Goal: Check status

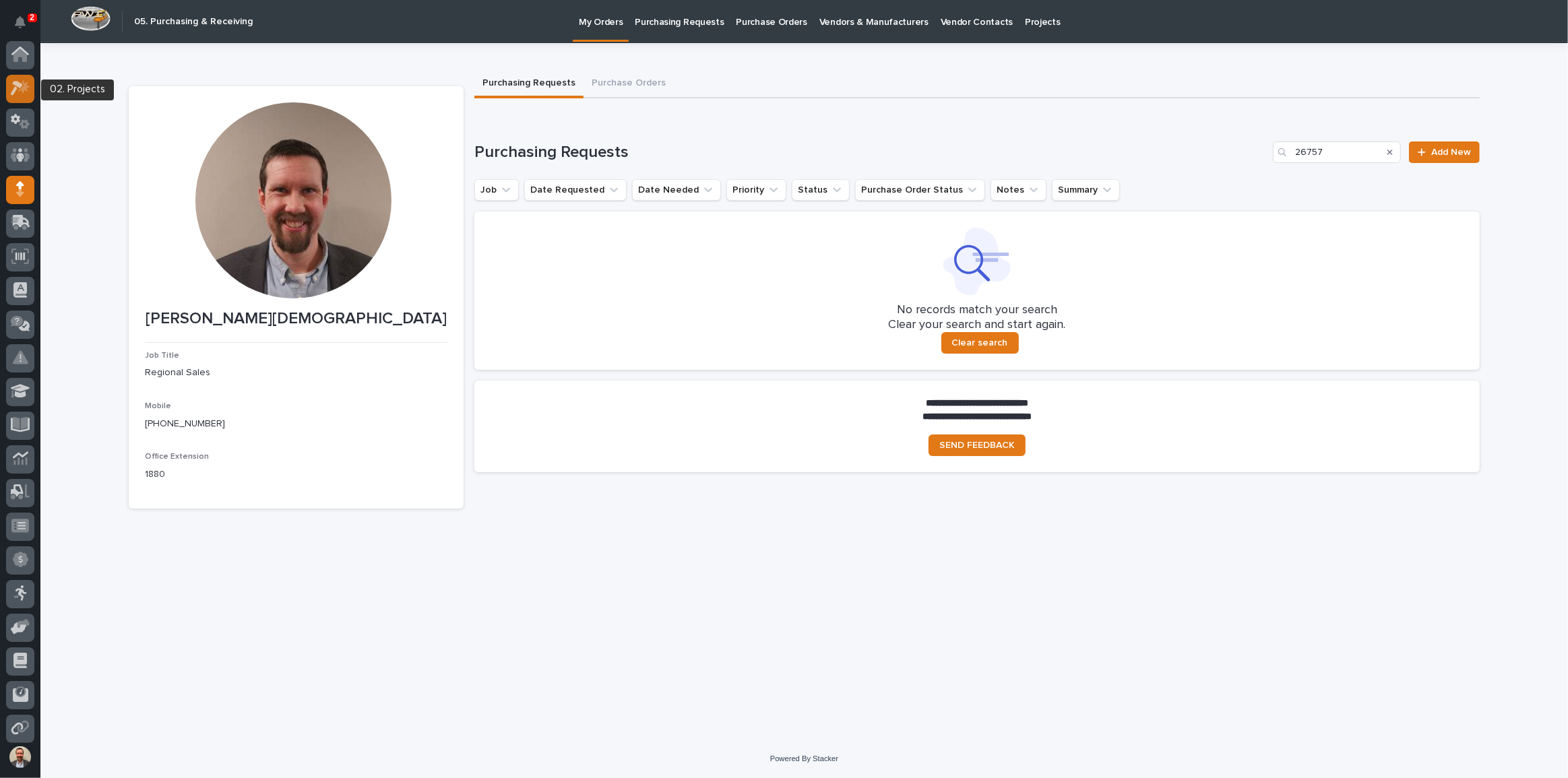
click at [15, 82] on icon at bounding box center [17, 89] width 12 height 15
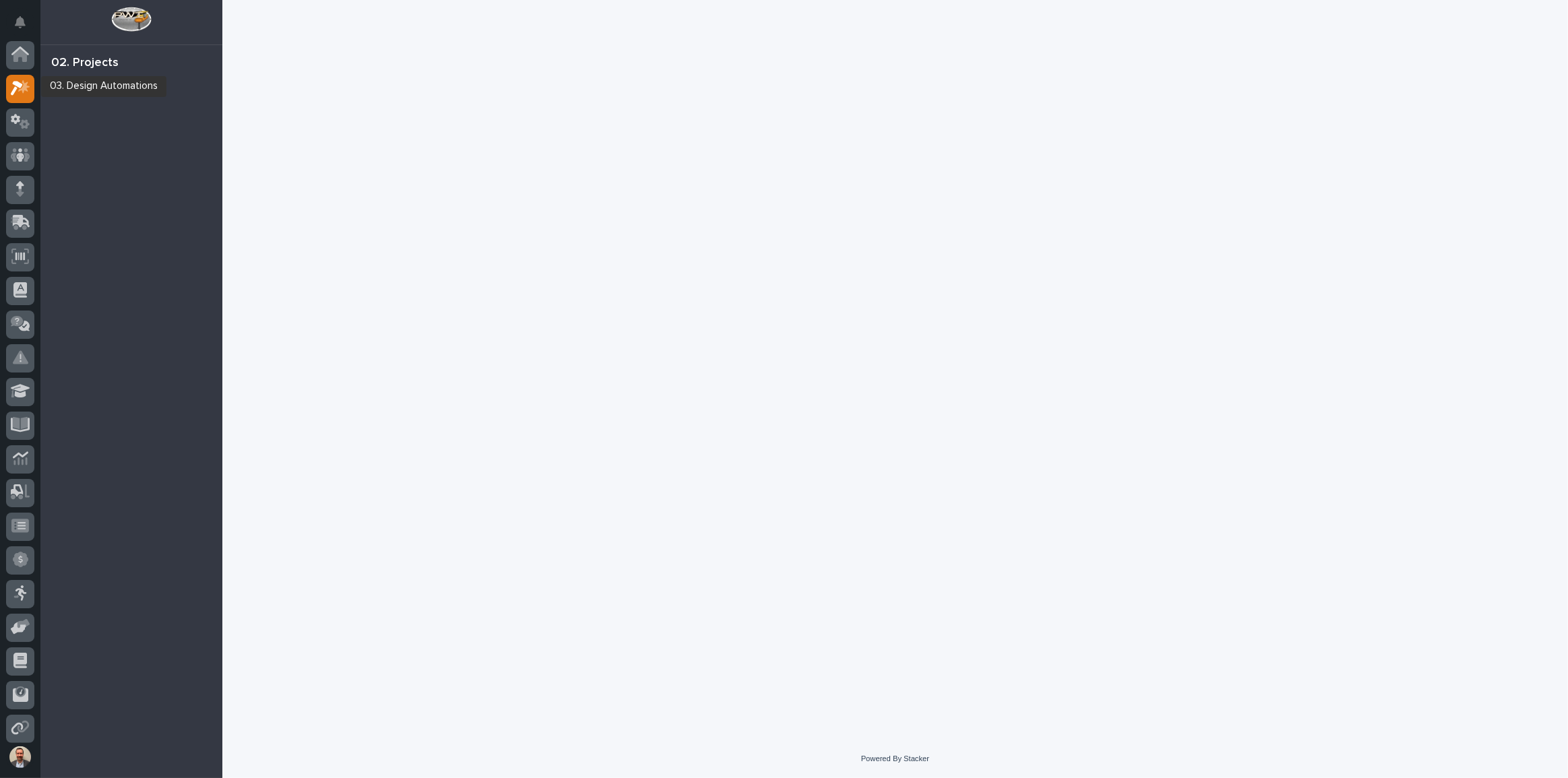
scroll to position [33, 0]
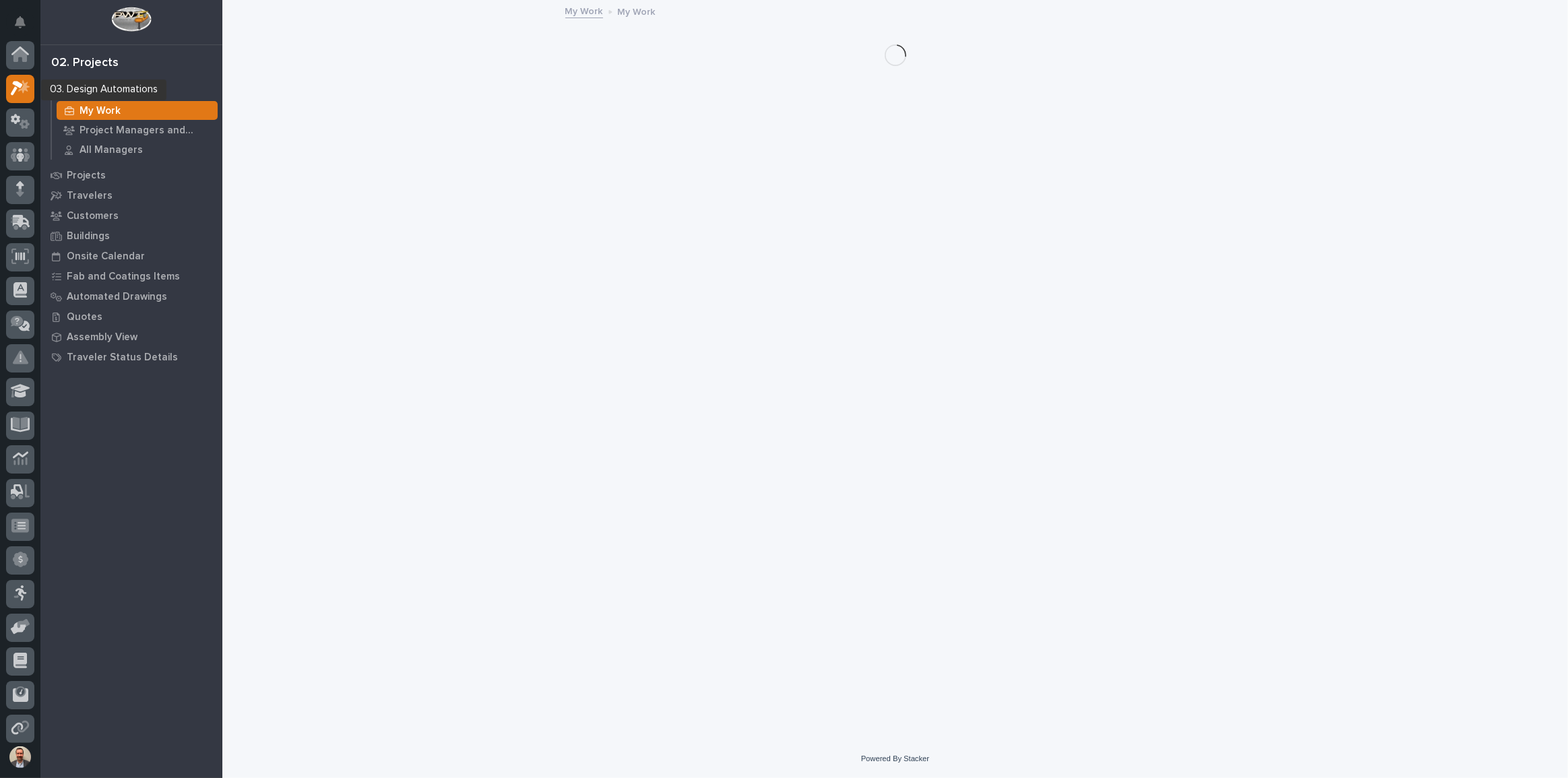
scroll to position [33, 0]
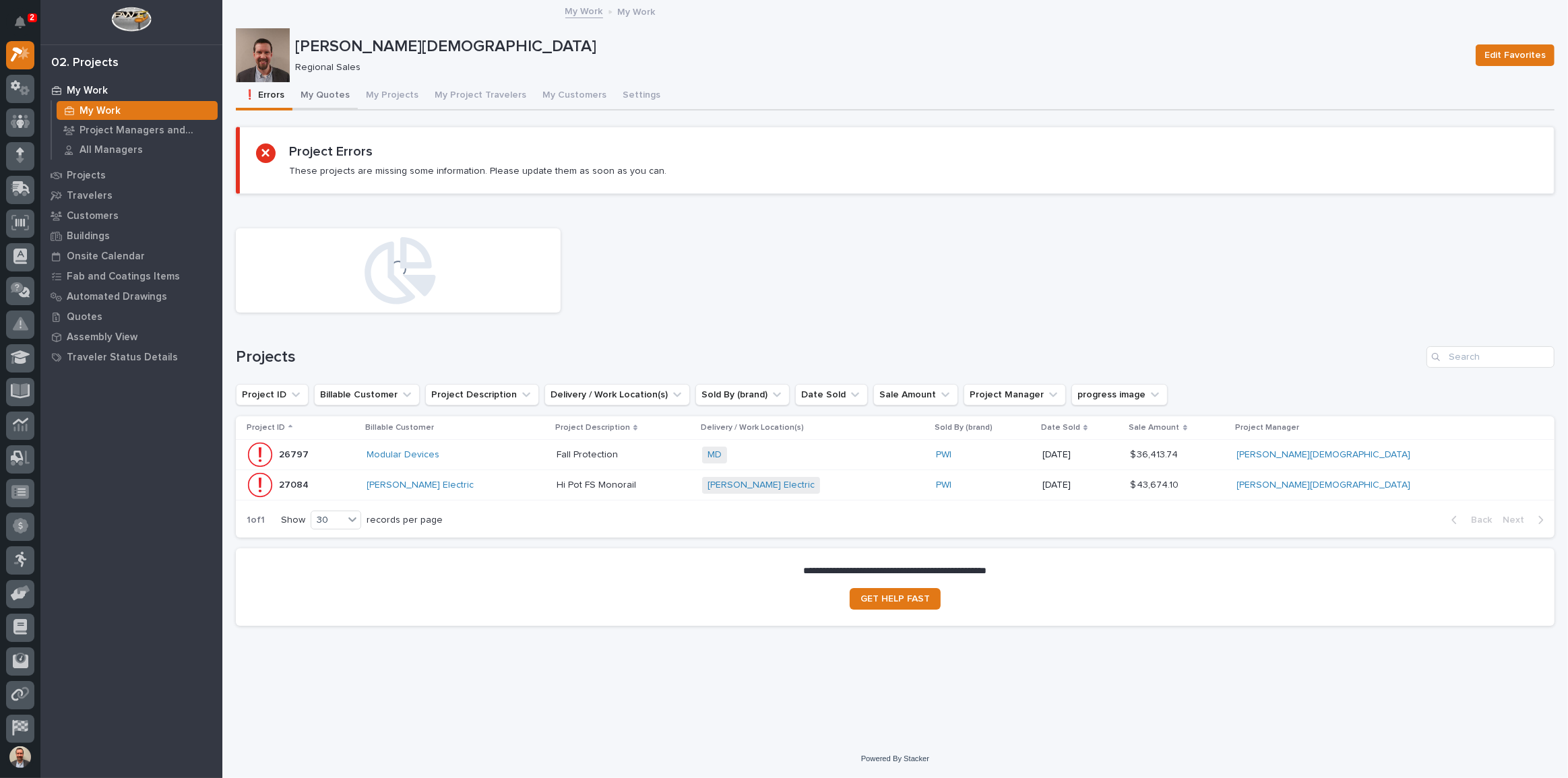
click at [332, 95] on button "My Quotes" at bounding box center [325, 97] width 65 height 28
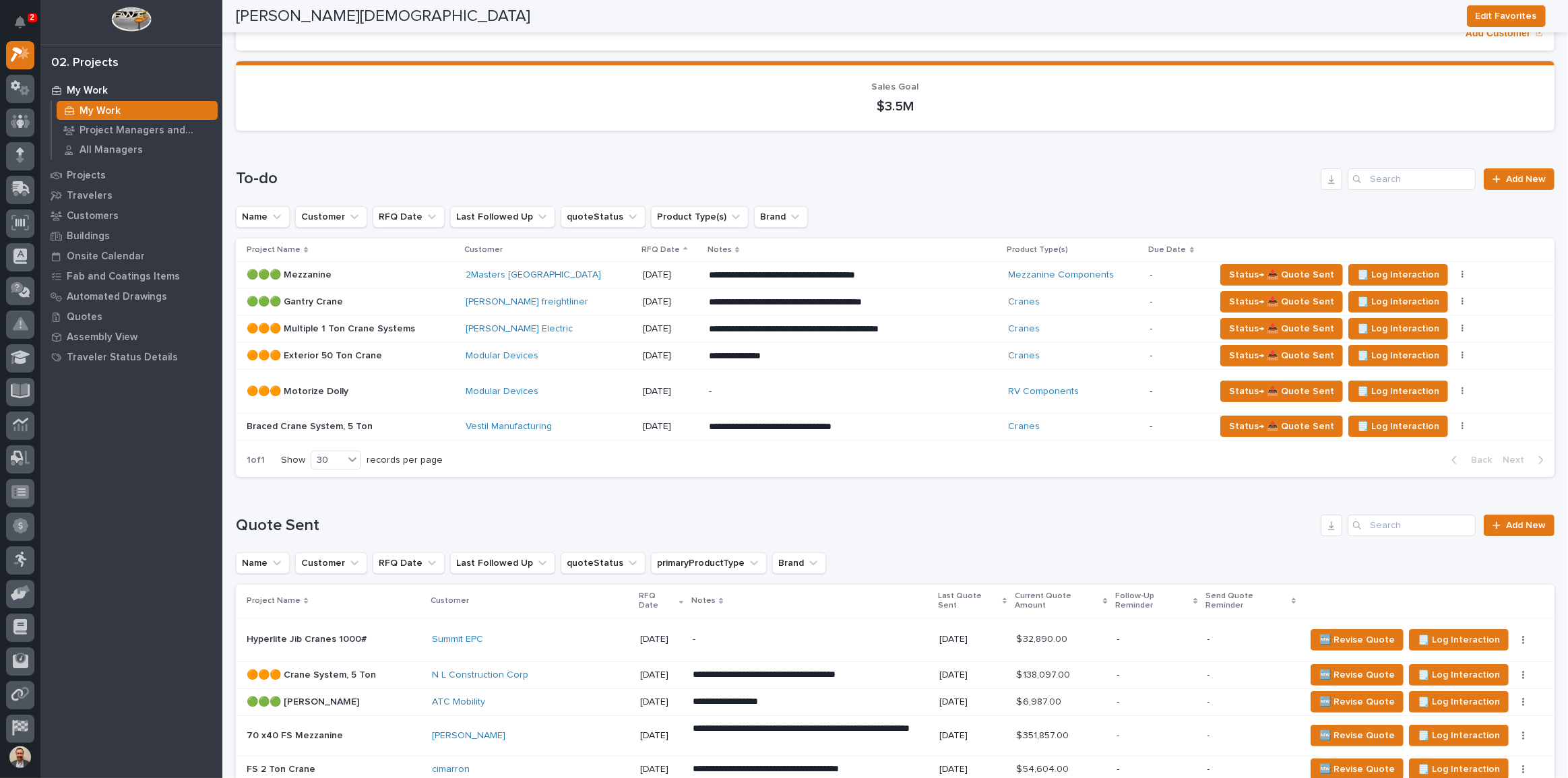
scroll to position [193, 0]
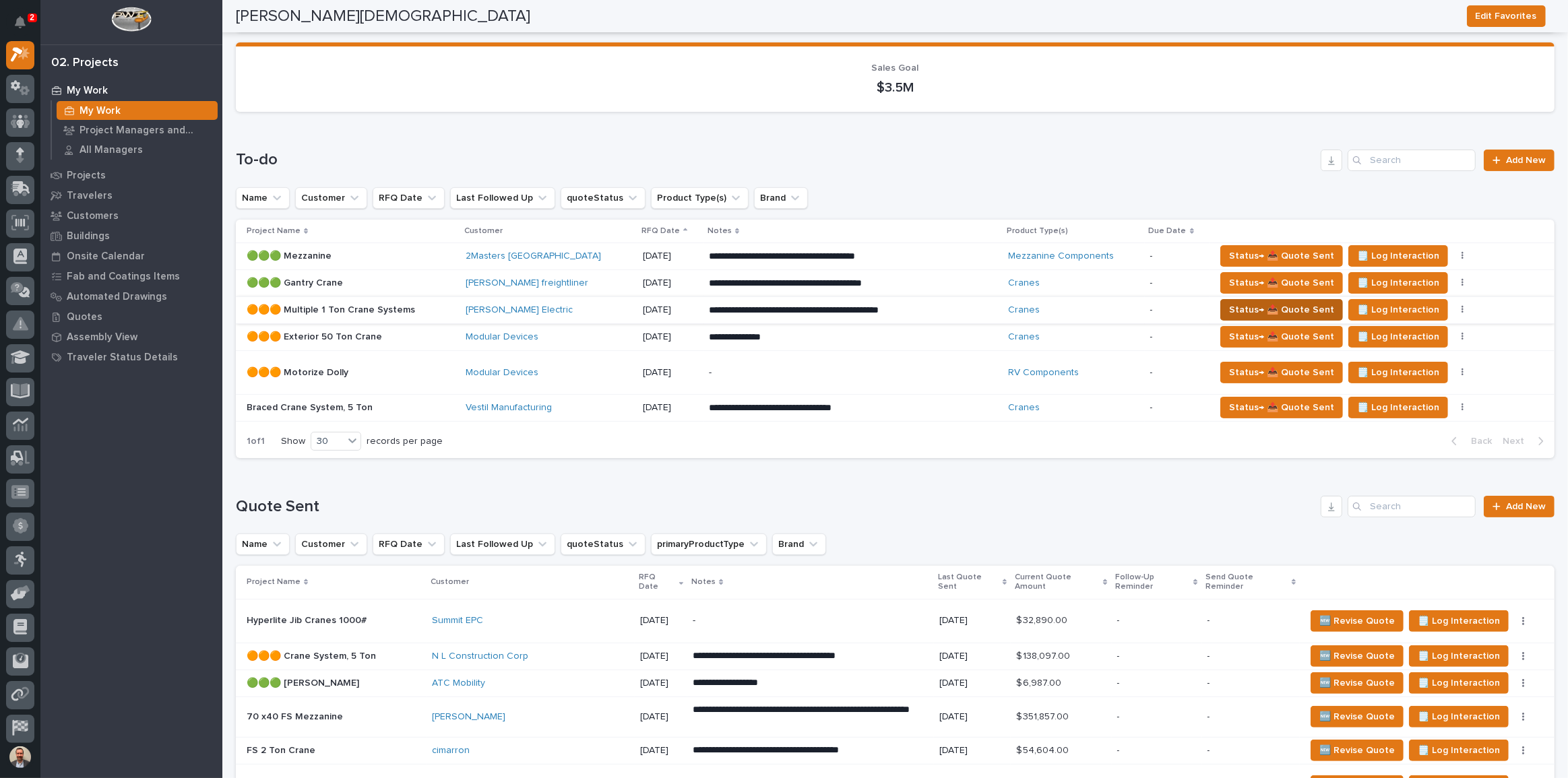
click at [1229, 304] on span "Status→ 📤 Quote Sent" at bounding box center [1281, 310] width 105 height 16
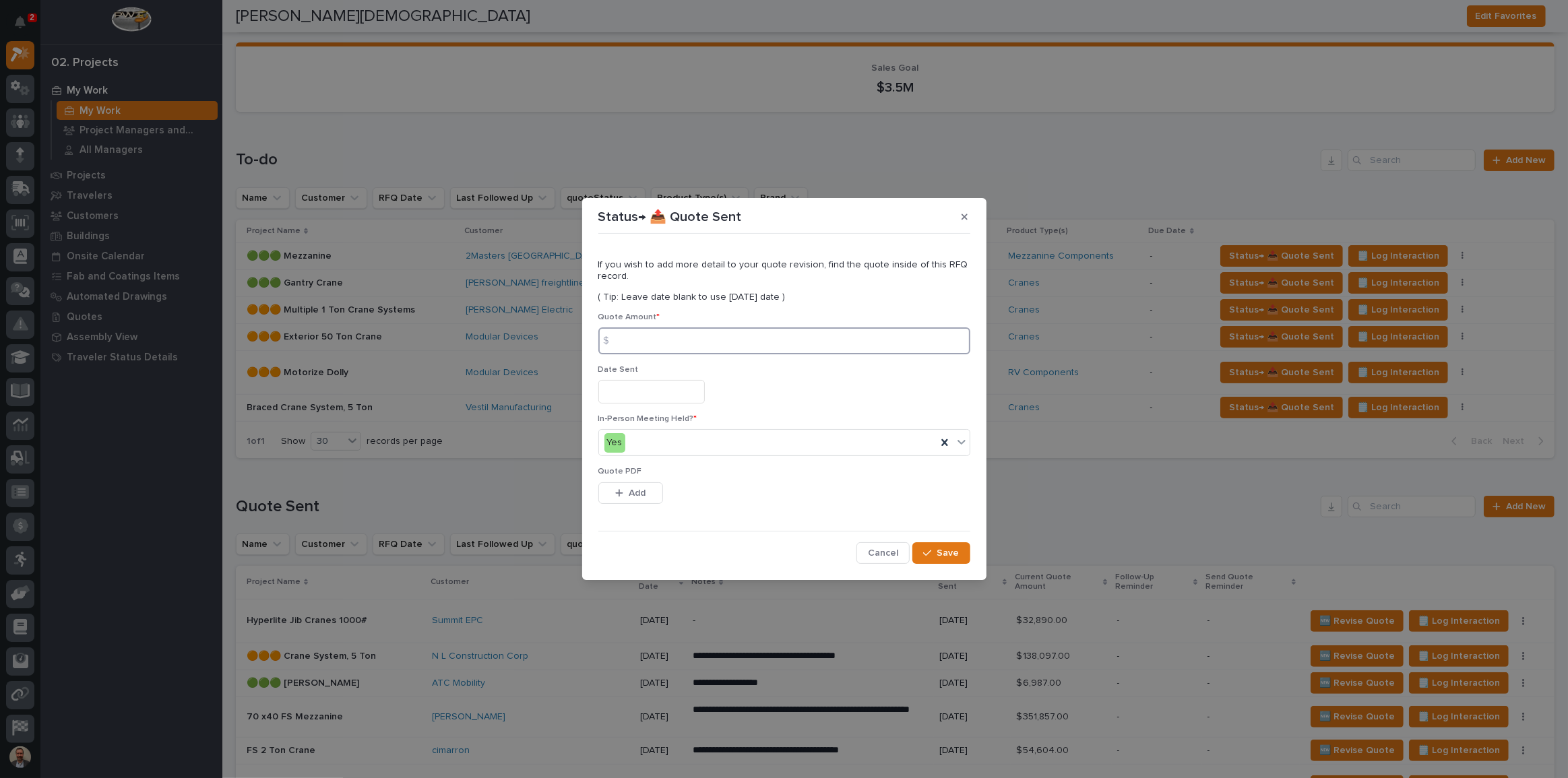
click at [751, 339] on input at bounding box center [784, 341] width 372 height 27
click at [804, 349] on input at bounding box center [784, 341] width 372 height 27
type input "189938"
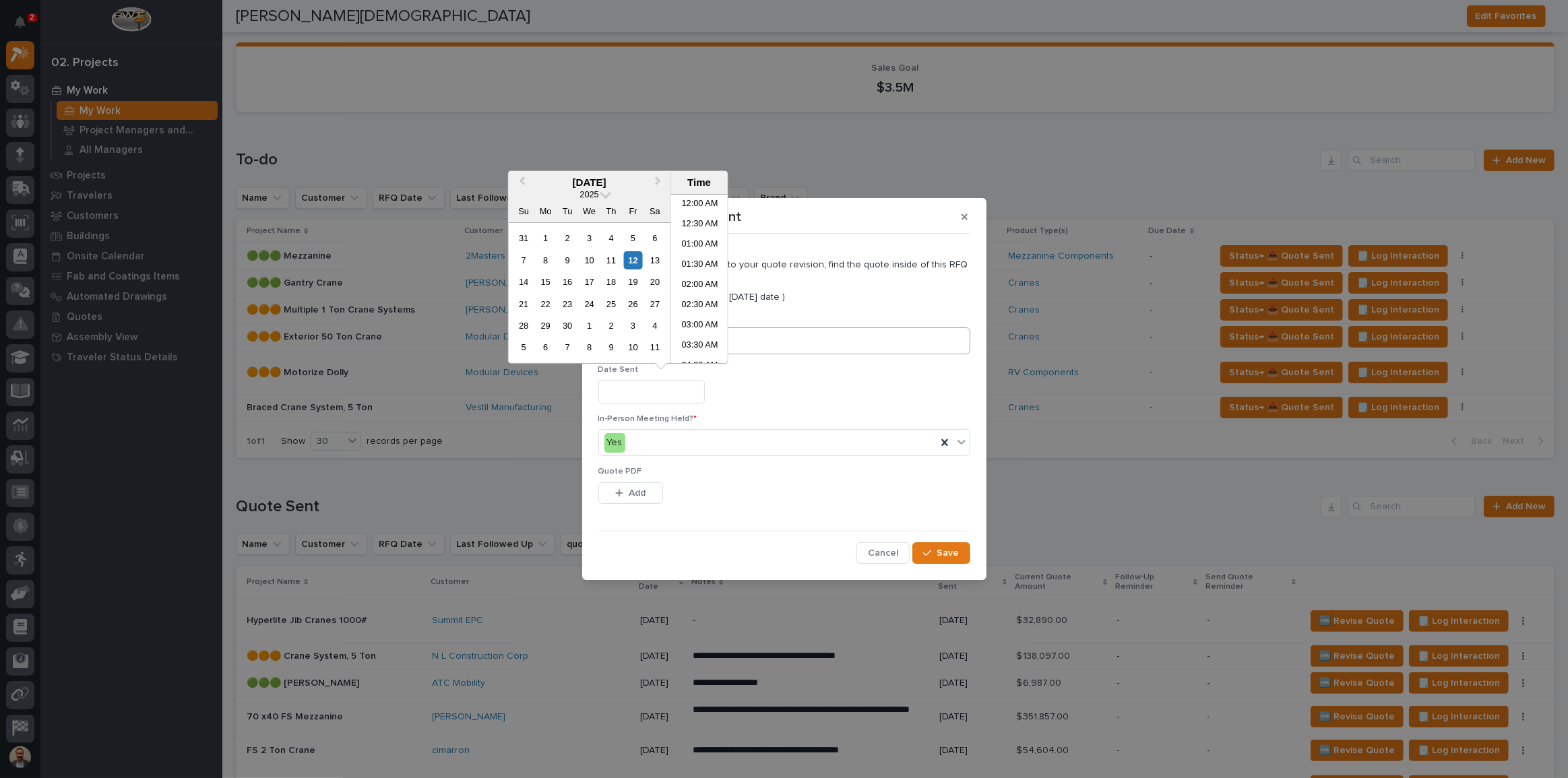
scroll to position [492, 0]
click at [636, 257] on div "12" at bounding box center [633, 261] width 19 height 19
type input "**********"
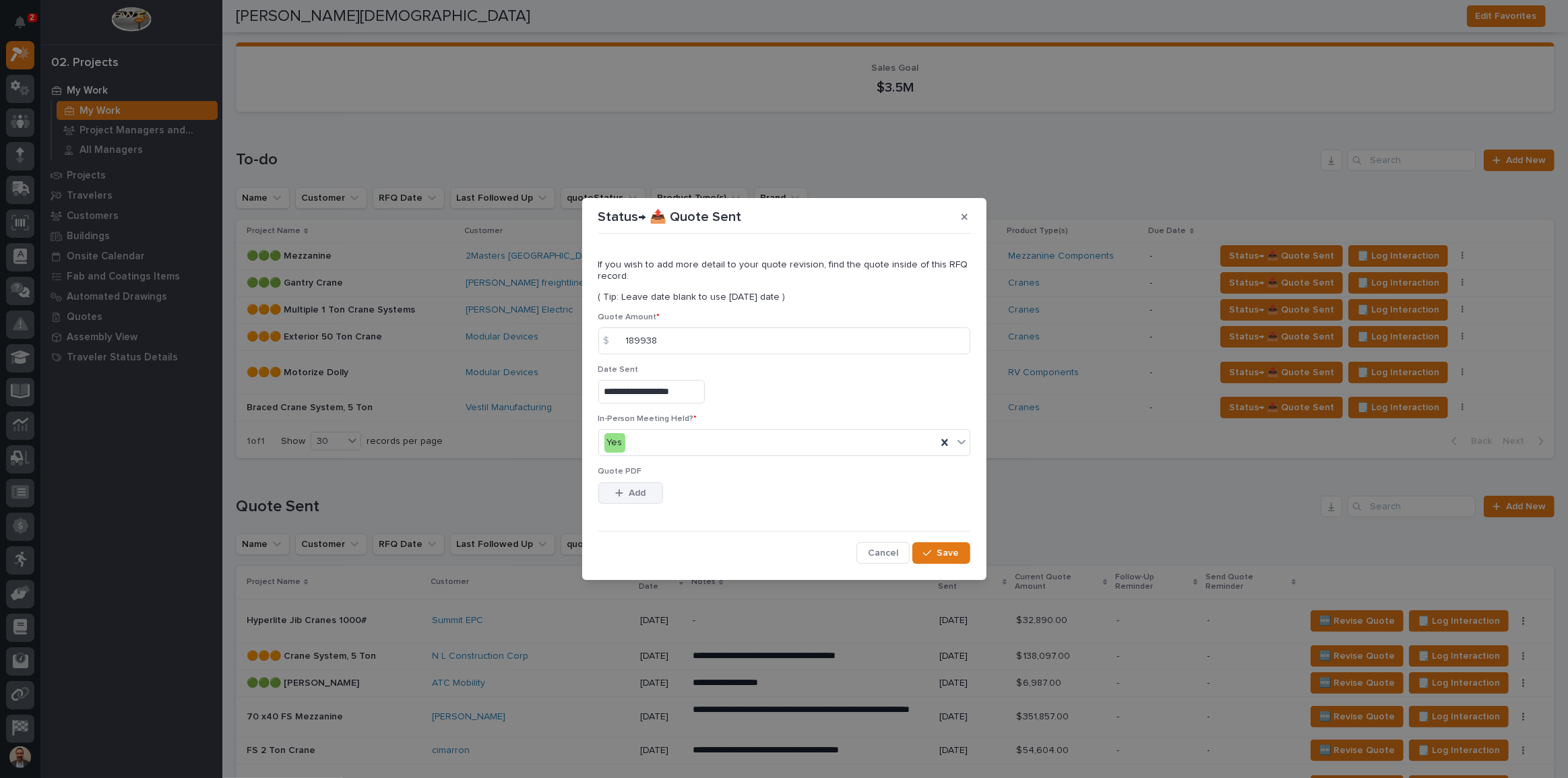
click at [641, 493] on span "Add" at bounding box center [637, 493] width 17 height 12
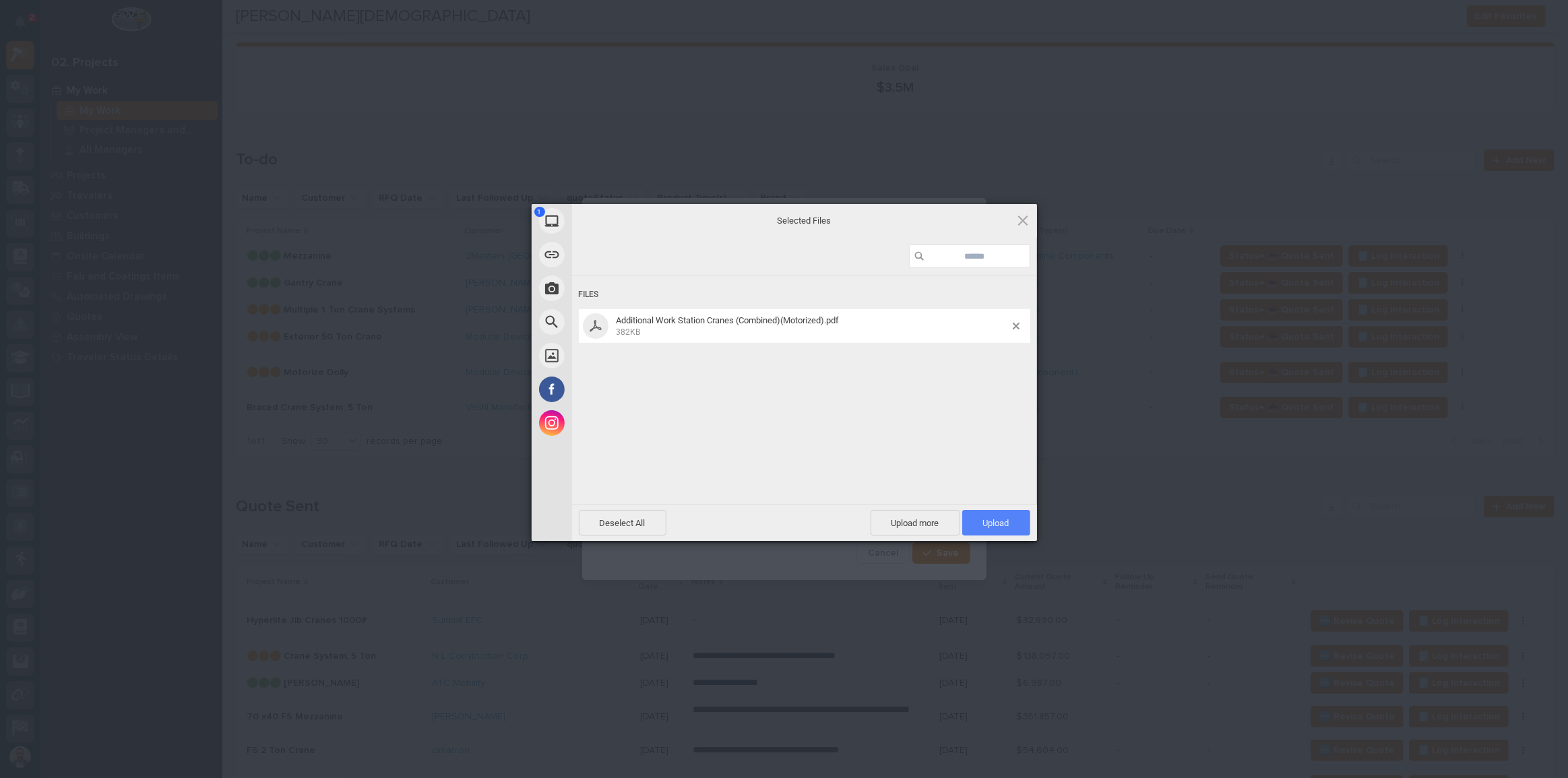
click at [1004, 518] on span "Upload 1" at bounding box center [996, 523] width 26 height 10
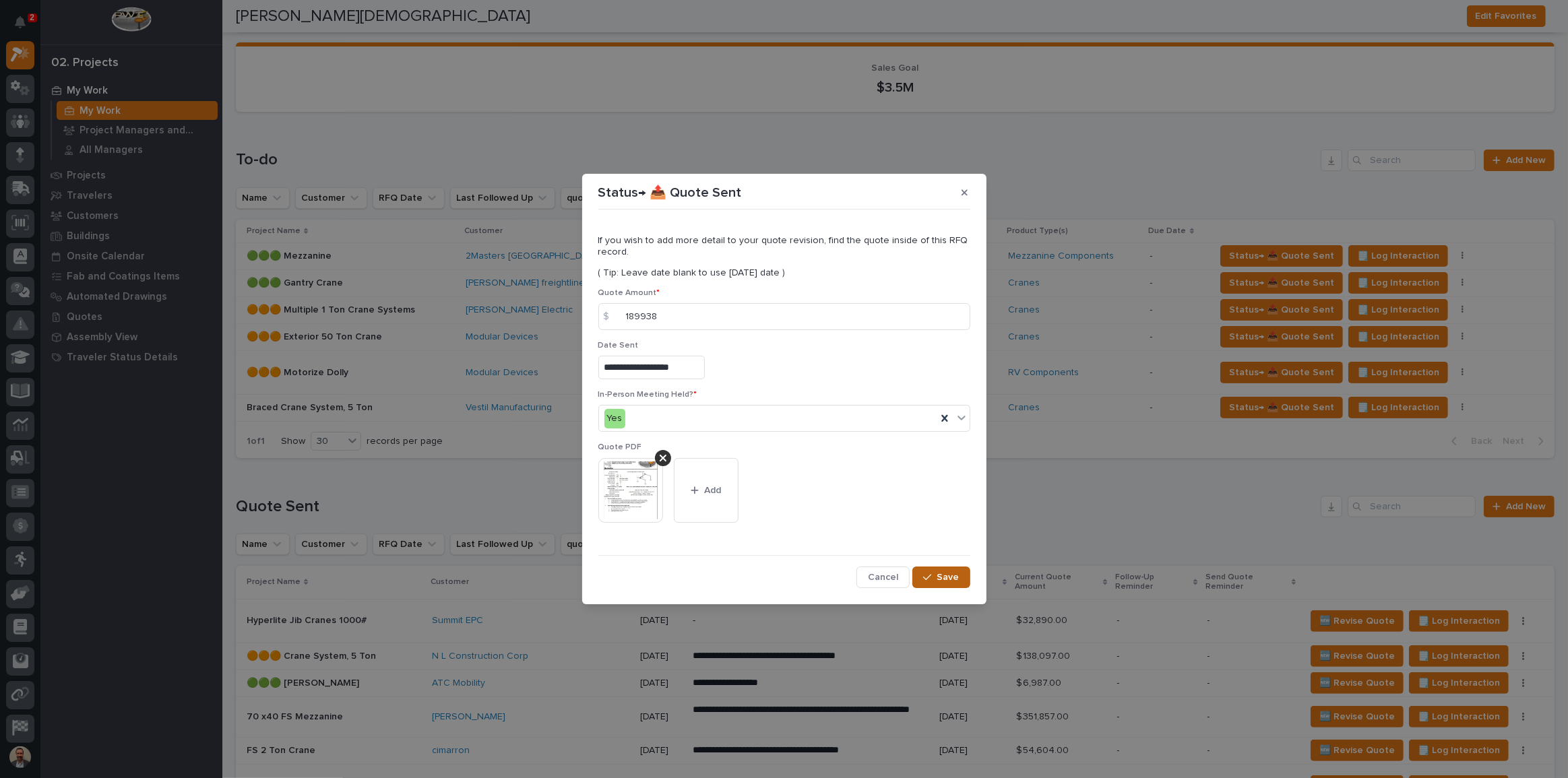
click at [943, 572] on span "Save" at bounding box center [948, 578] width 22 height 12
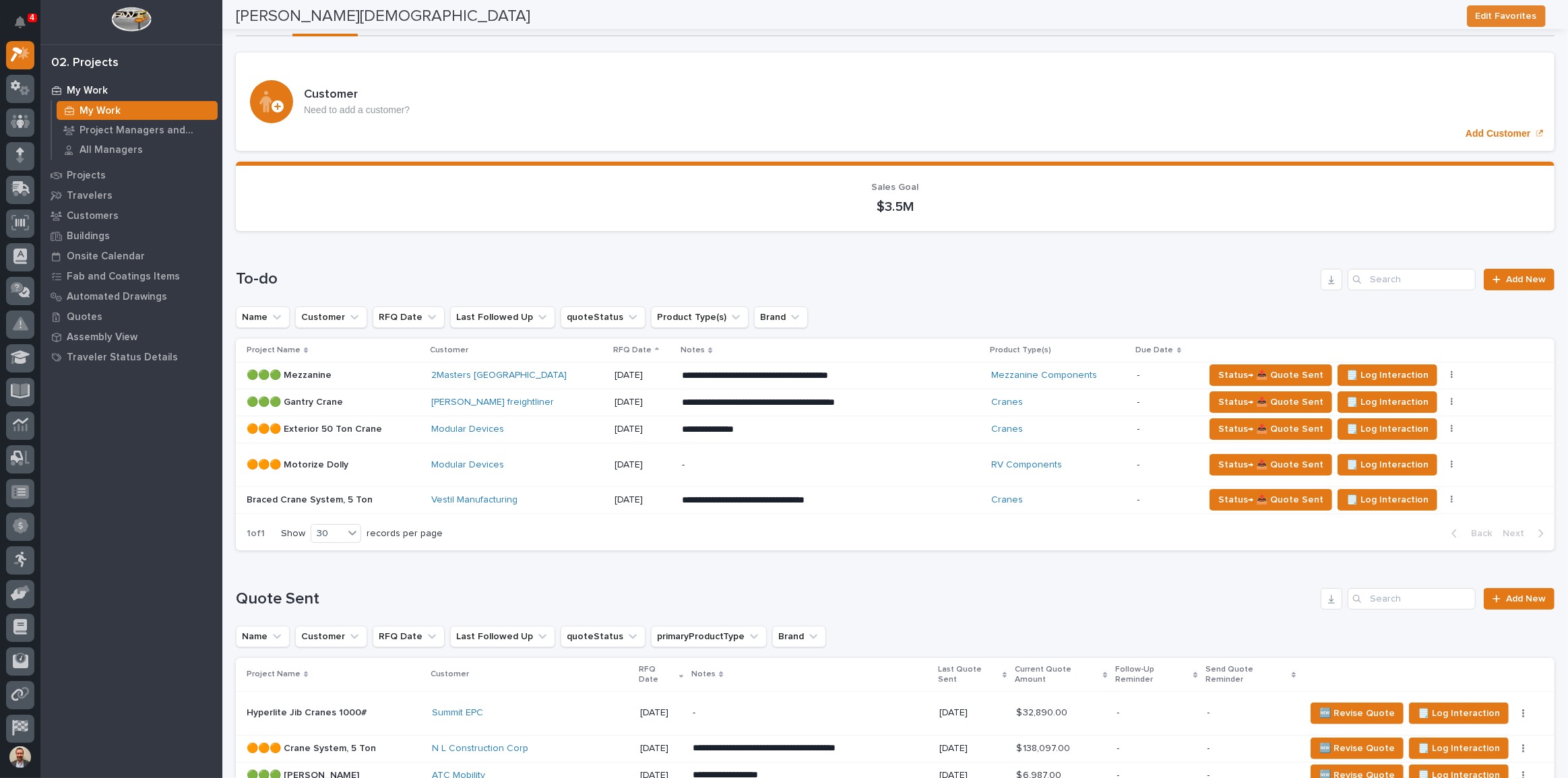
scroll to position [0, 0]
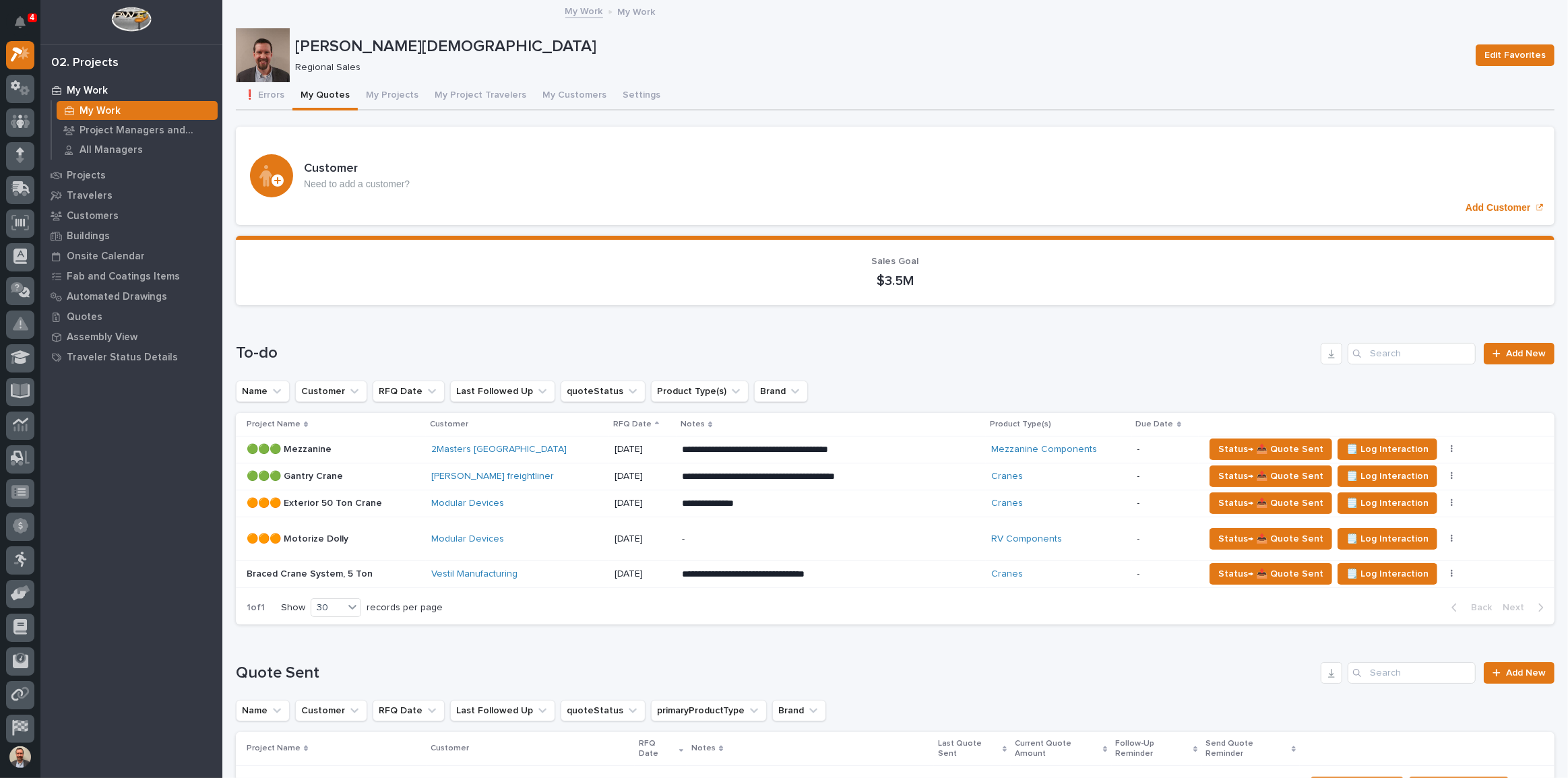
click at [907, 572] on div "**********" at bounding box center [831, 575] width 298 height 24
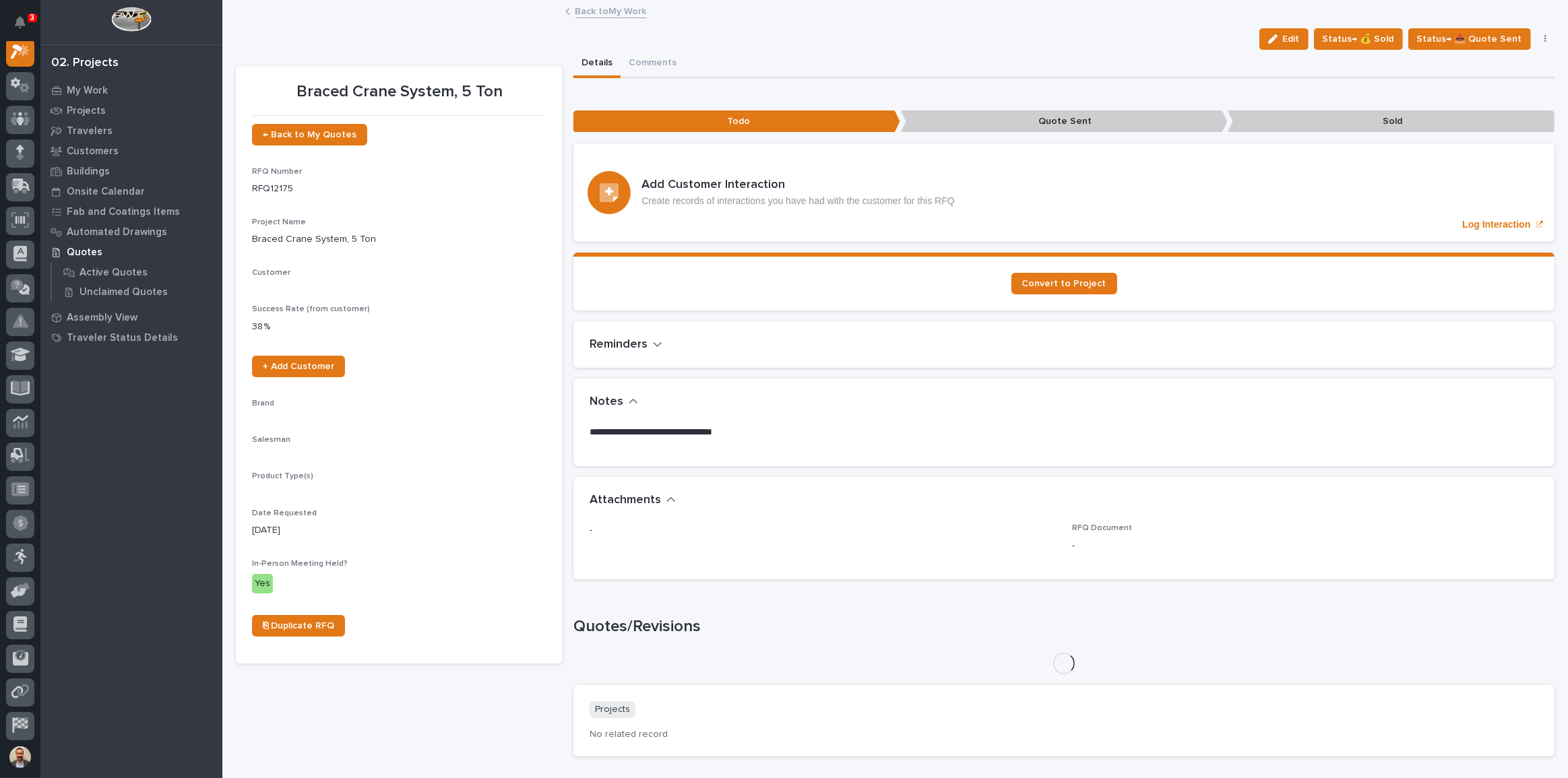
scroll to position [33, 0]
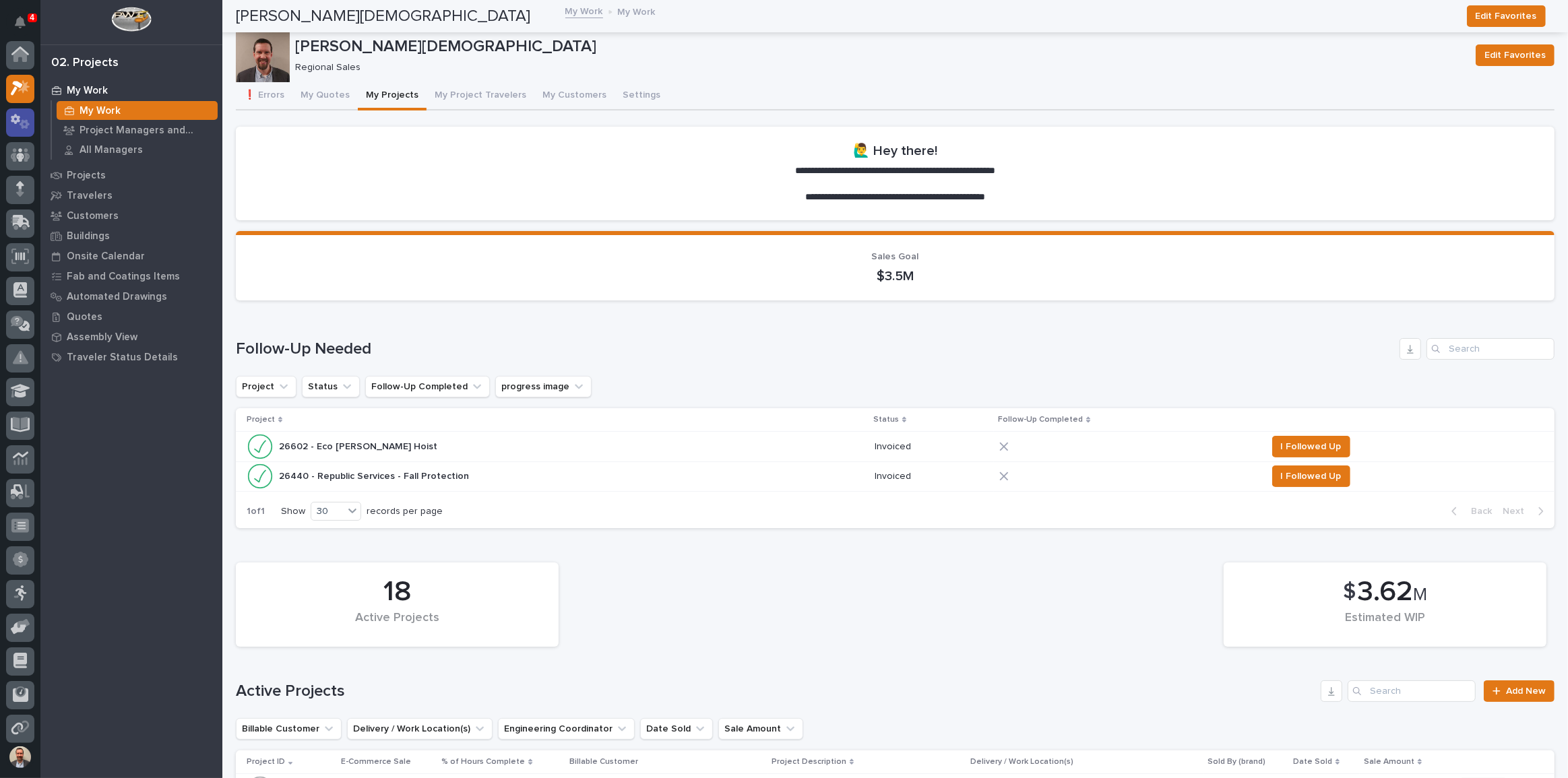
click at [24, 114] on icon at bounding box center [21, 121] width 19 height 16
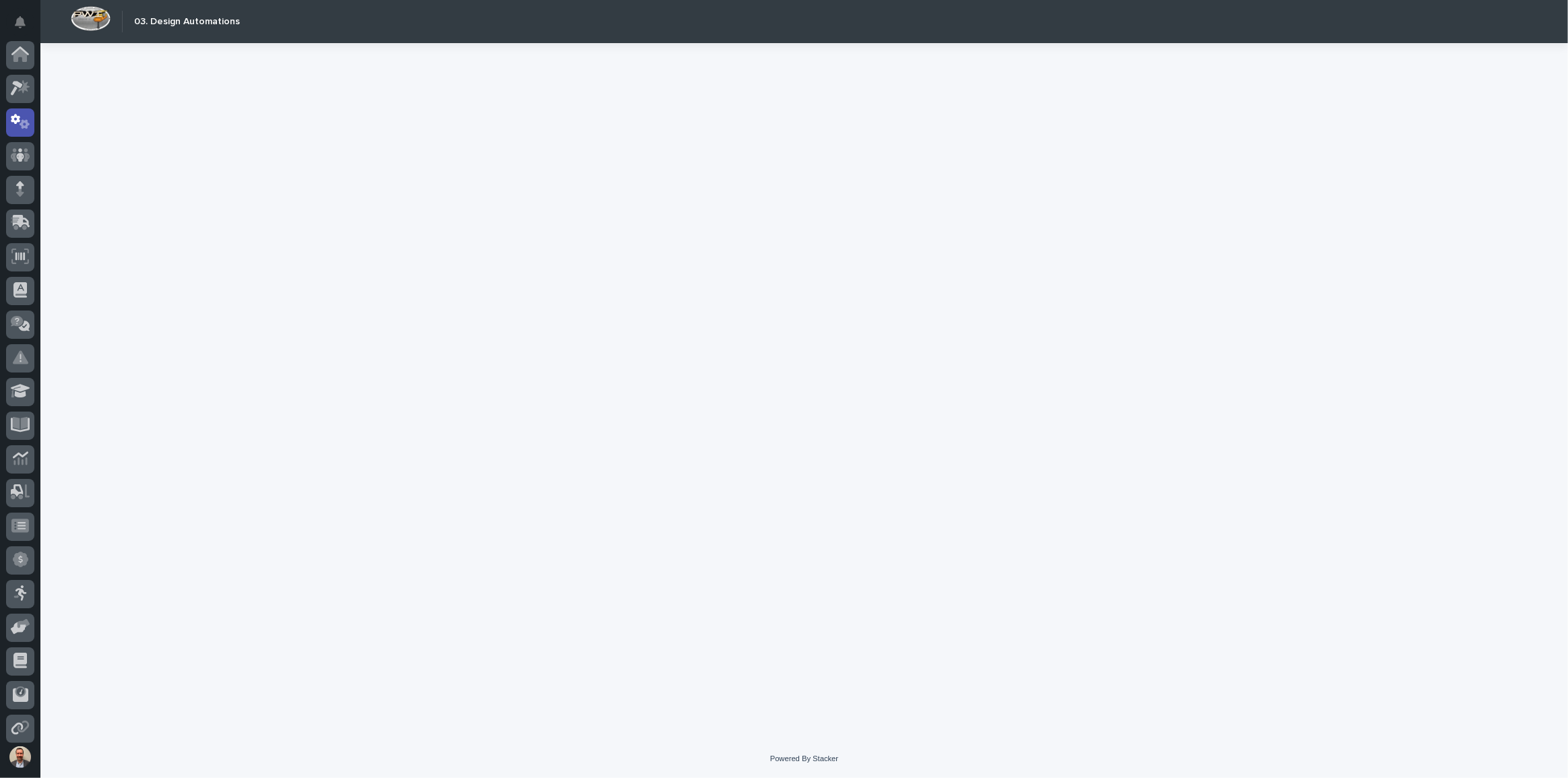
scroll to position [68, 0]
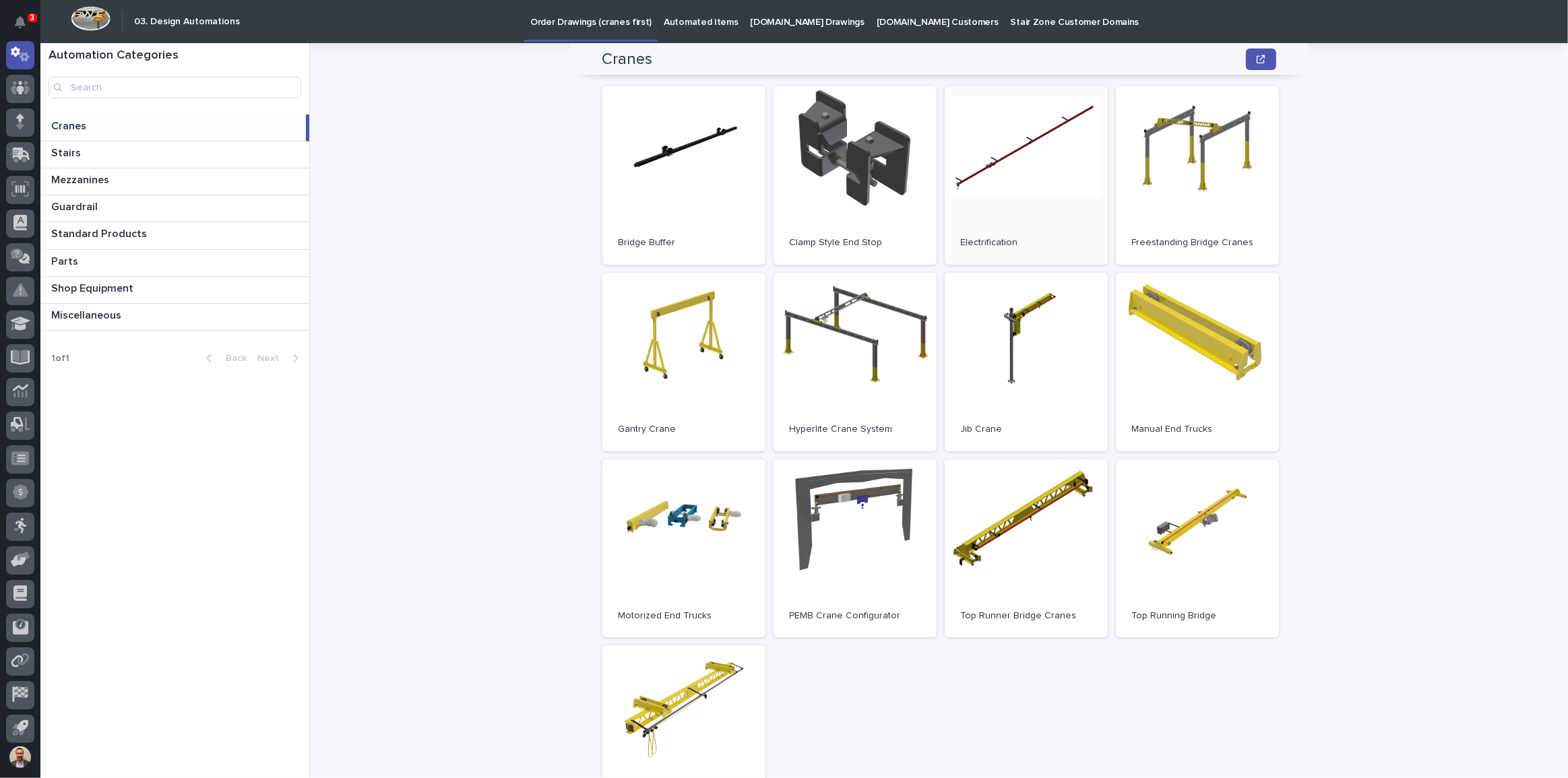
scroll to position [120, 0]
click at [662, 345] on link "Open" at bounding box center [684, 362] width 163 height 179
